Goal: Transaction & Acquisition: Purchase product/service

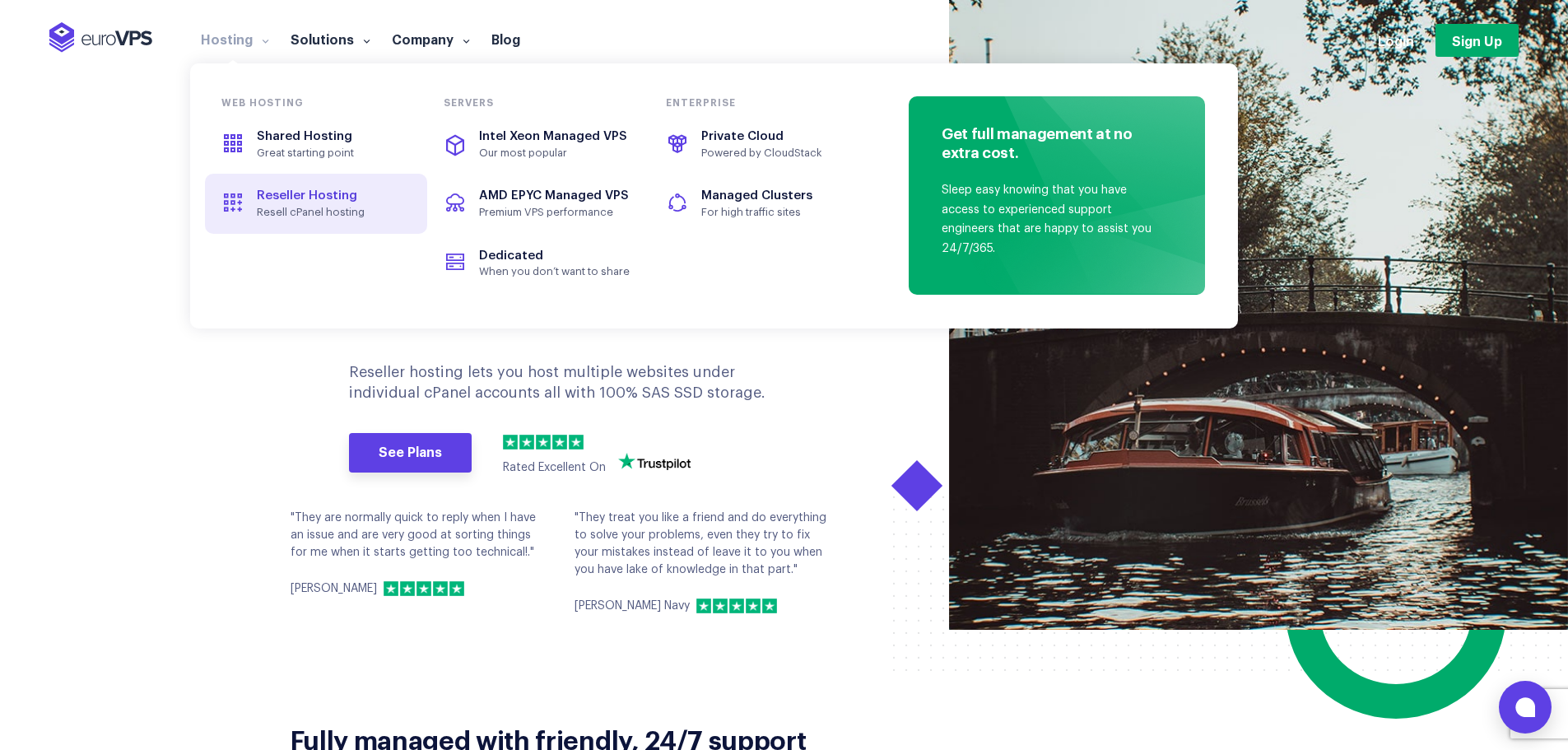
click at [303, 206] on span "Resell cPanel hosting" at bounding box center [332, 212] width 151 height 13
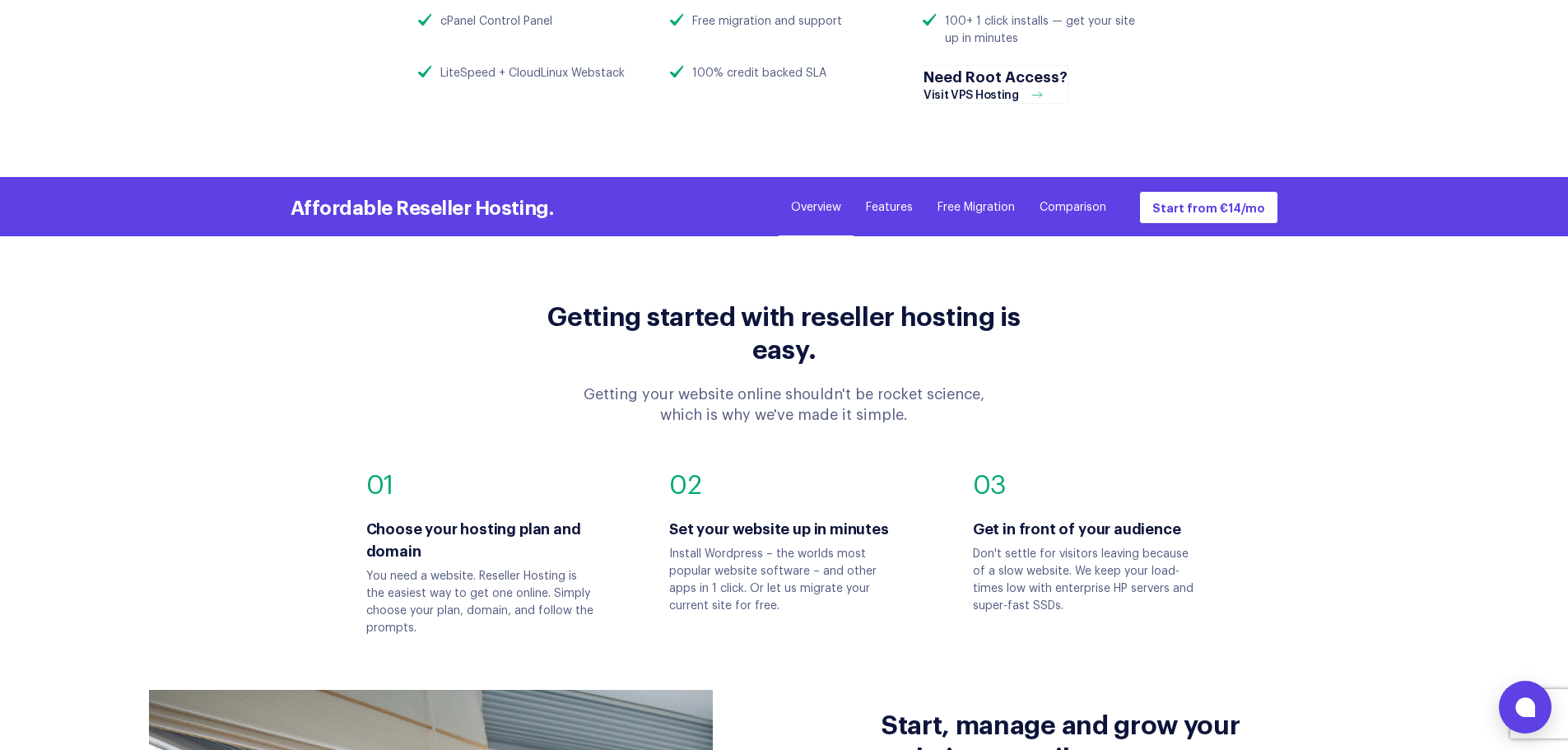
scroll to position [1400, 0]
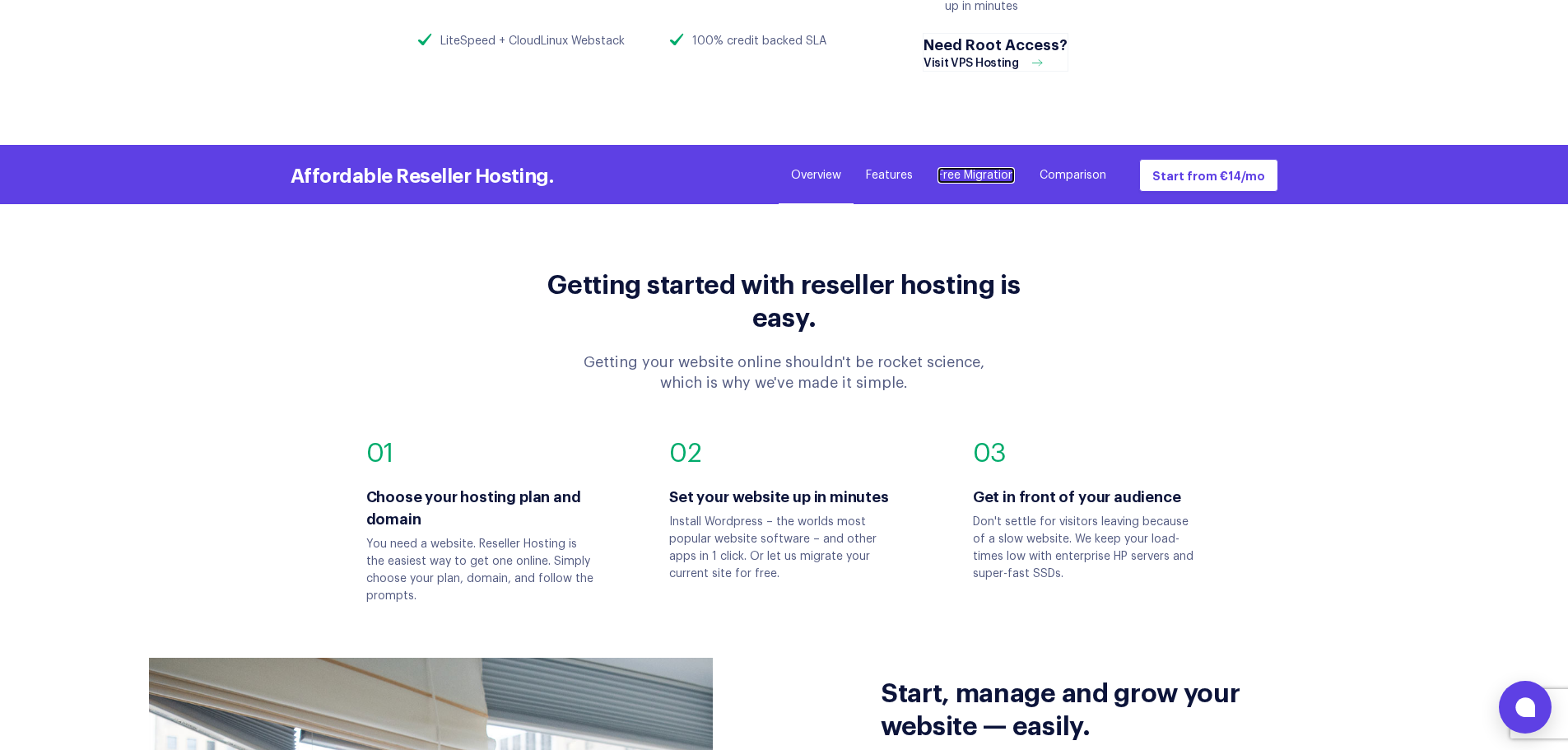
click at [981, 171] on link "Free Migration" at bounding box center [976, 176] width 78 height 17
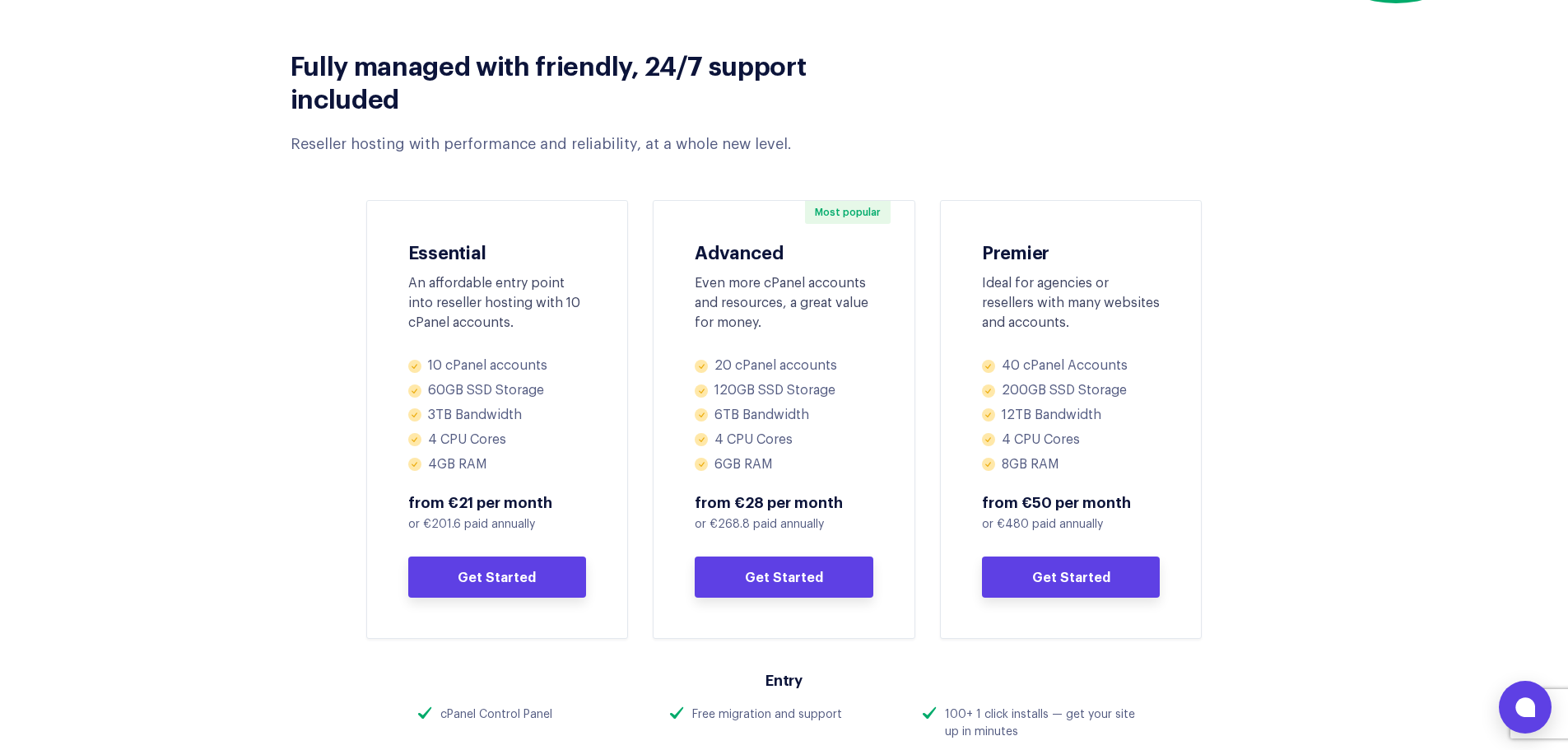
scroll to position [659, 0]
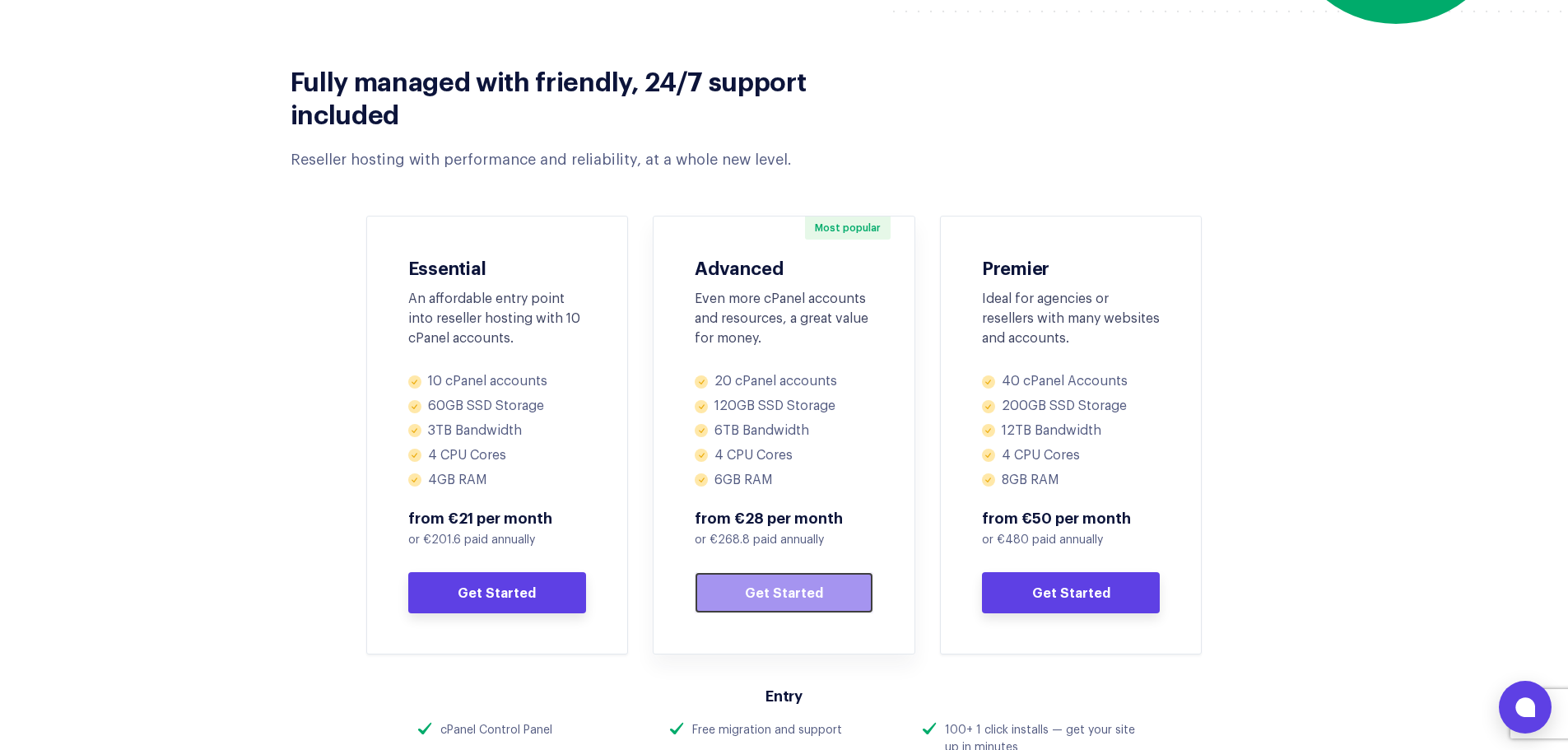
click at [776, 604] on link "Get Started" at bounding box center [784, 593] width 179 height 41
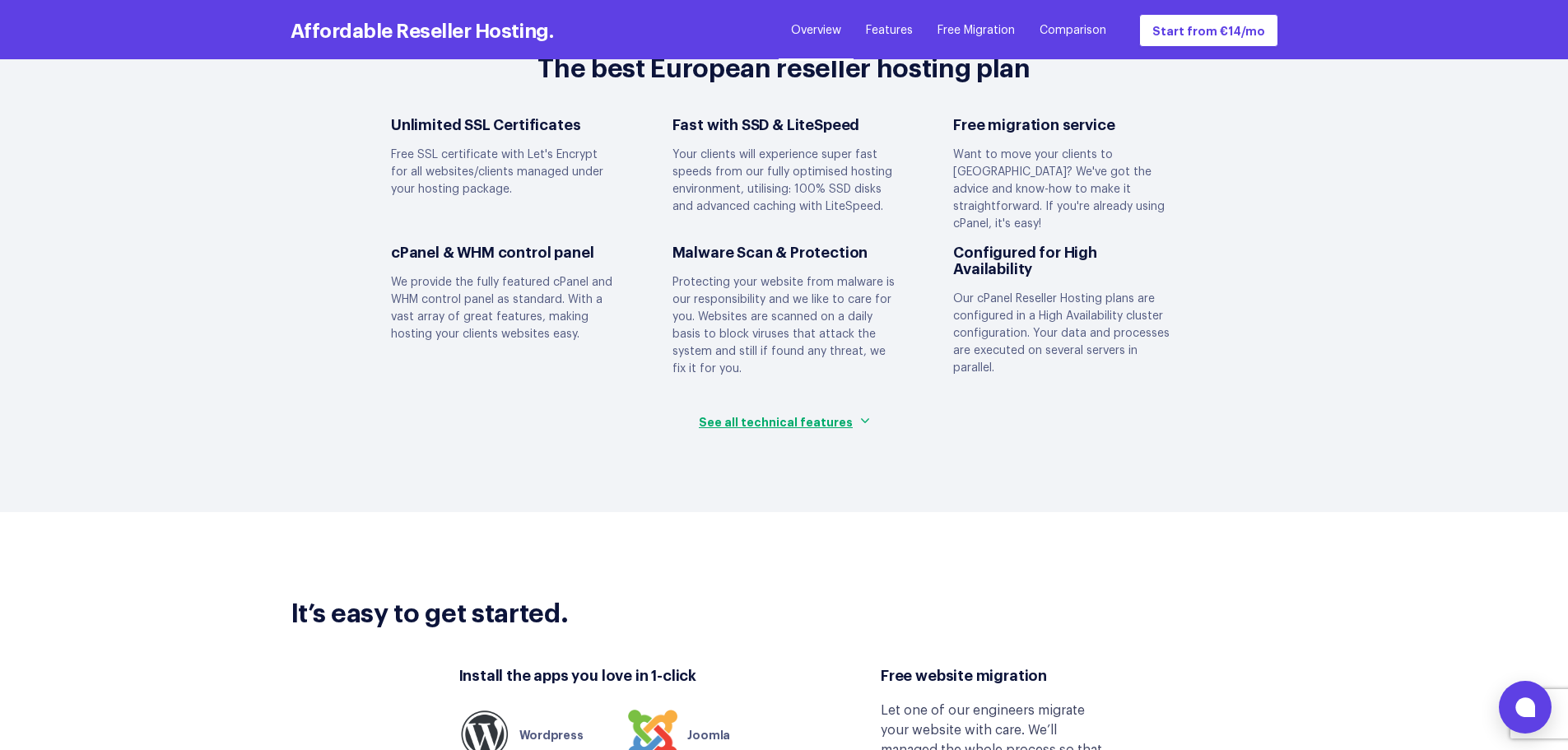
scroll to position [4118, 0]
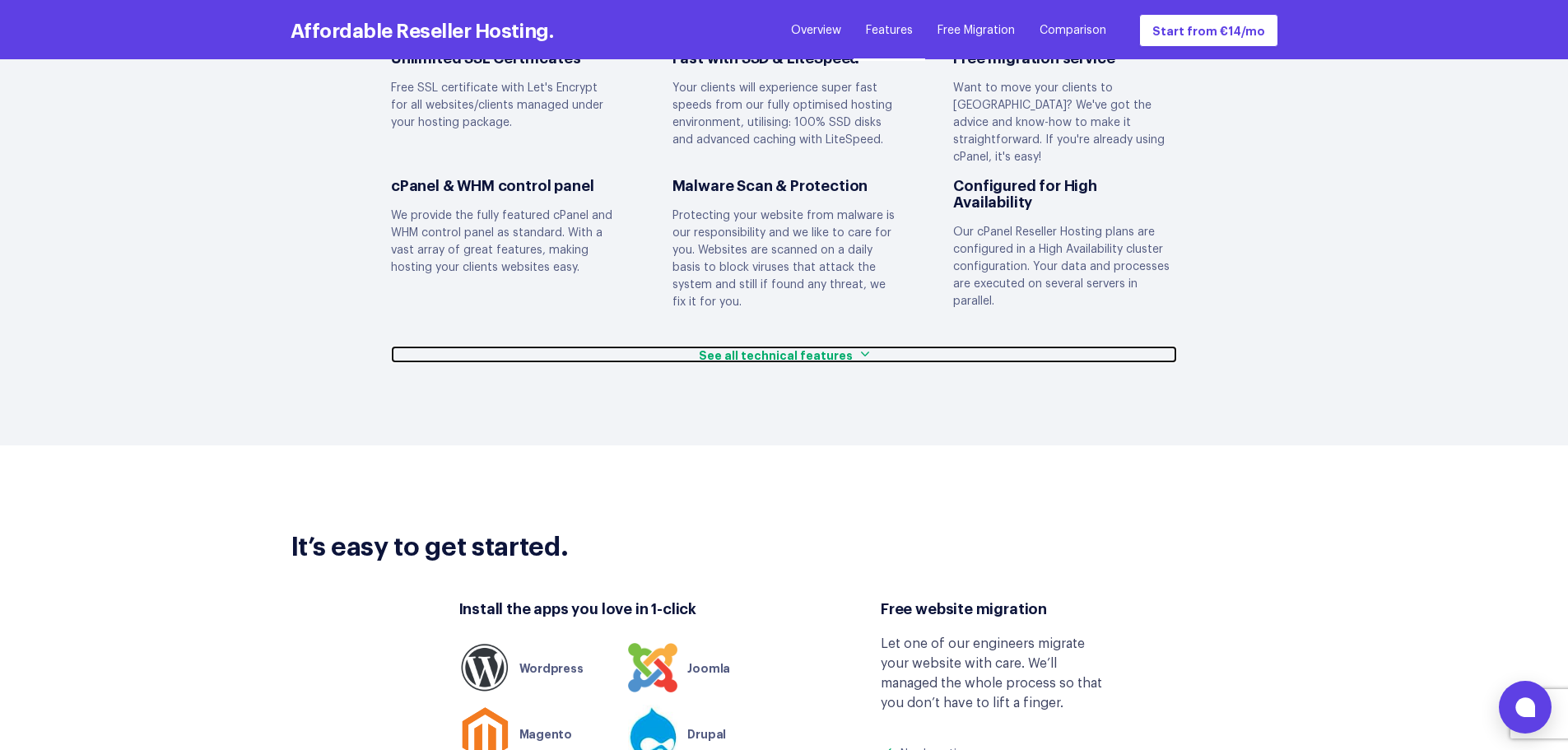
click at [861, 350] on img at bounding box center [865, 355] width 8 height 8
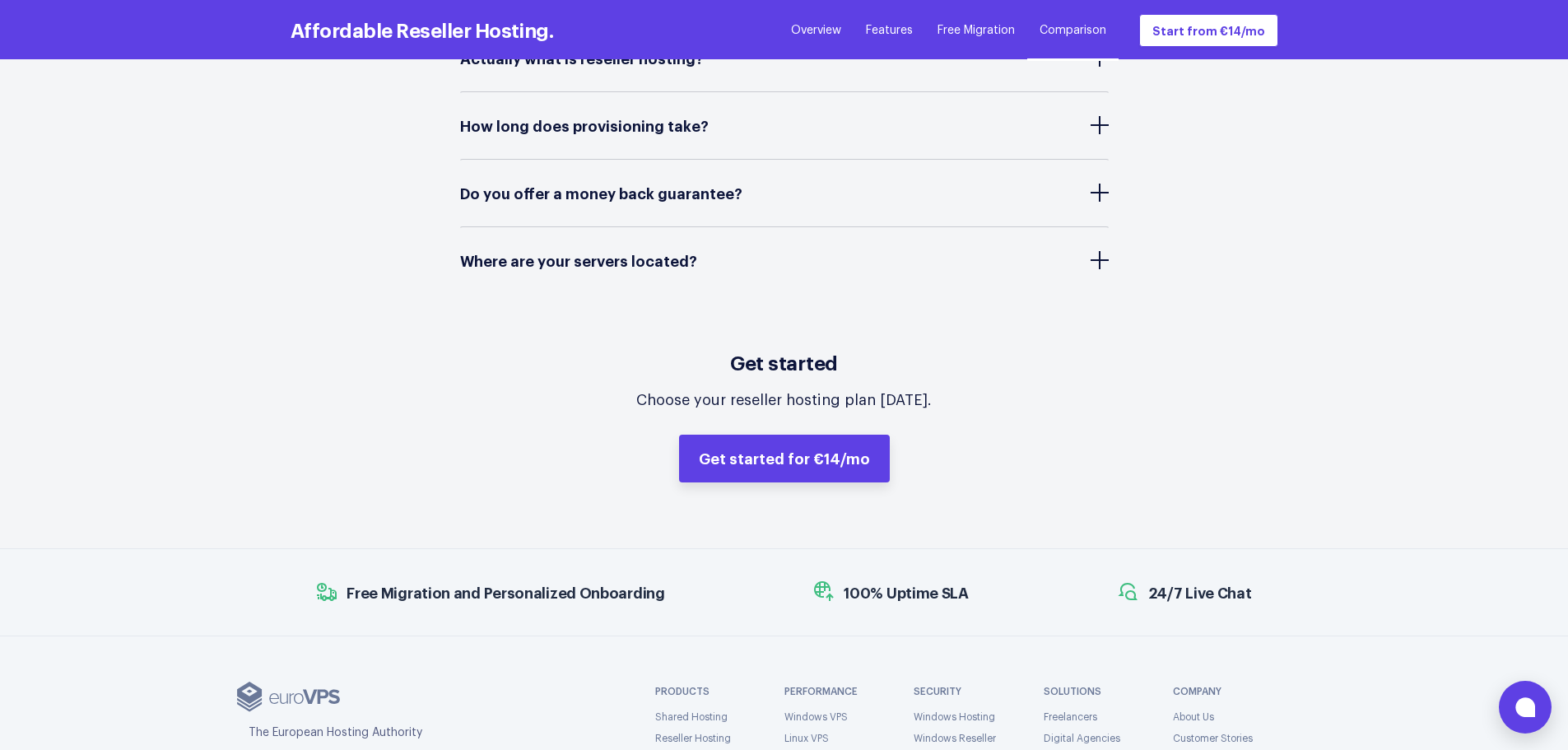
scroll to position [7165, 0]
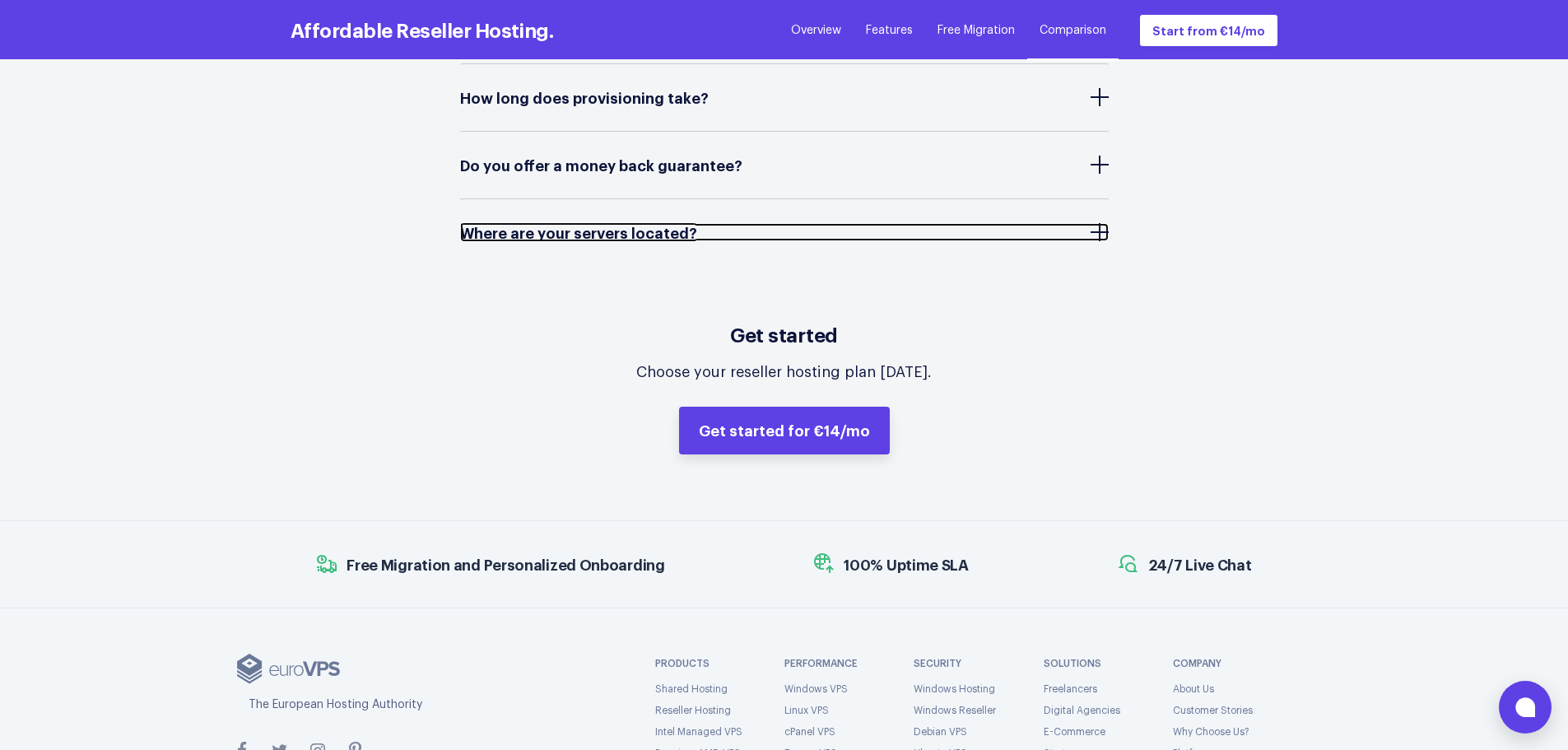
click at [713, 223] on link "Where are your servers located?" at bounding box center [785, 232] width 649 height 18
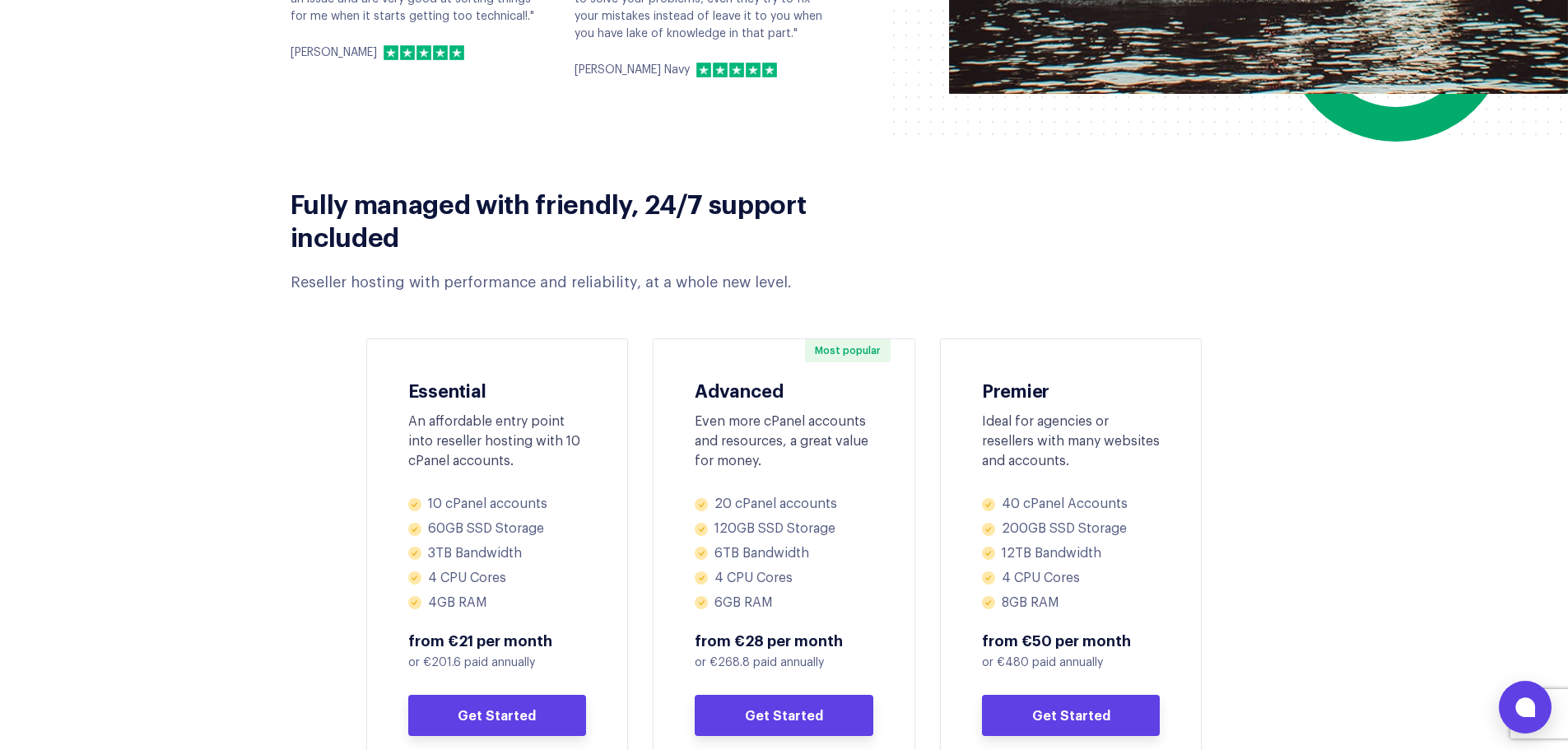
scroll to position [0, 0]
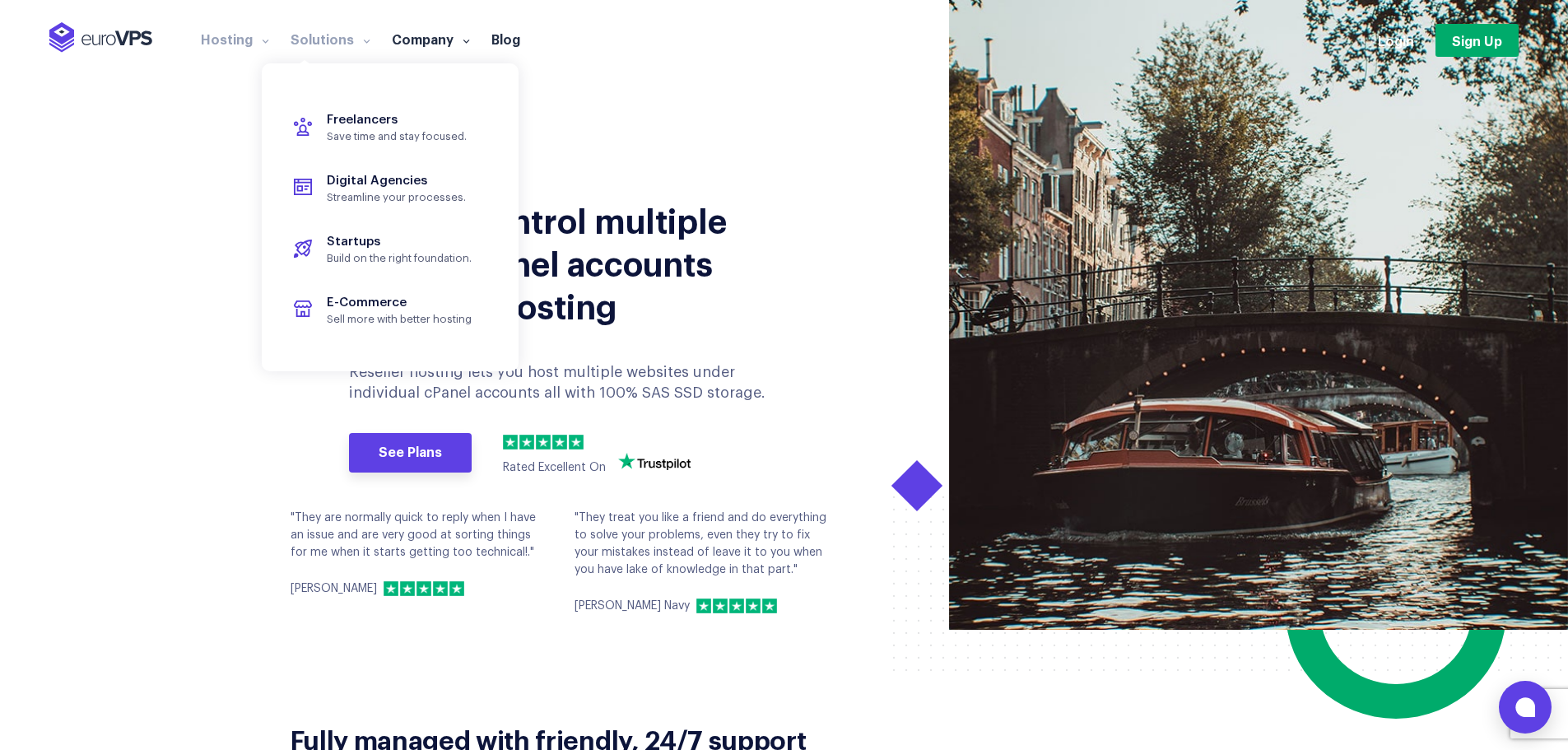
click at [359, 38] on span at bounding box center [364, 40] width 12 height 17
